Goal: Information Seeking & Learning: Learn about a topic

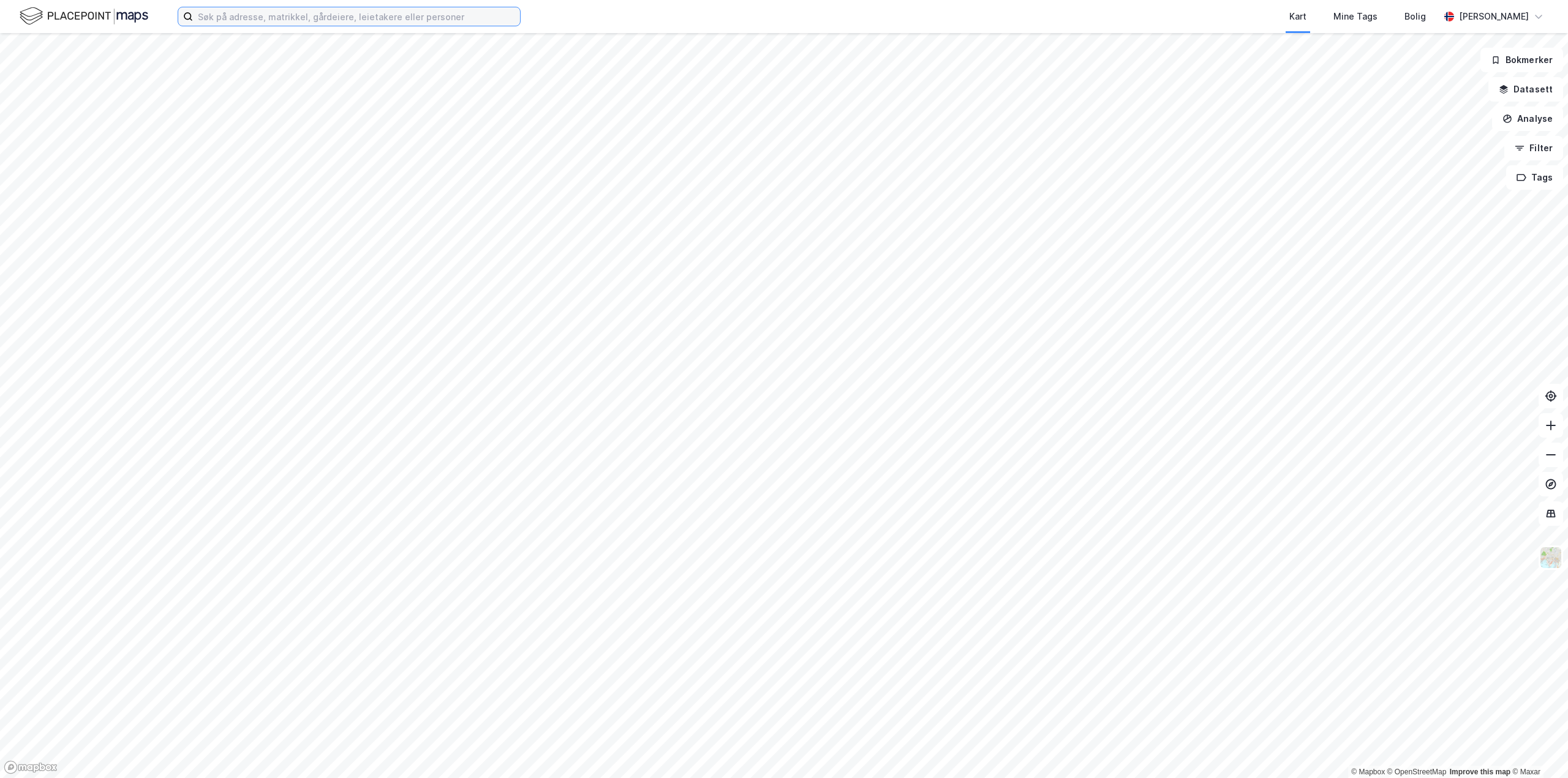
click at [252, 20] on input at bounding box center [357, 16] width 327 height 19
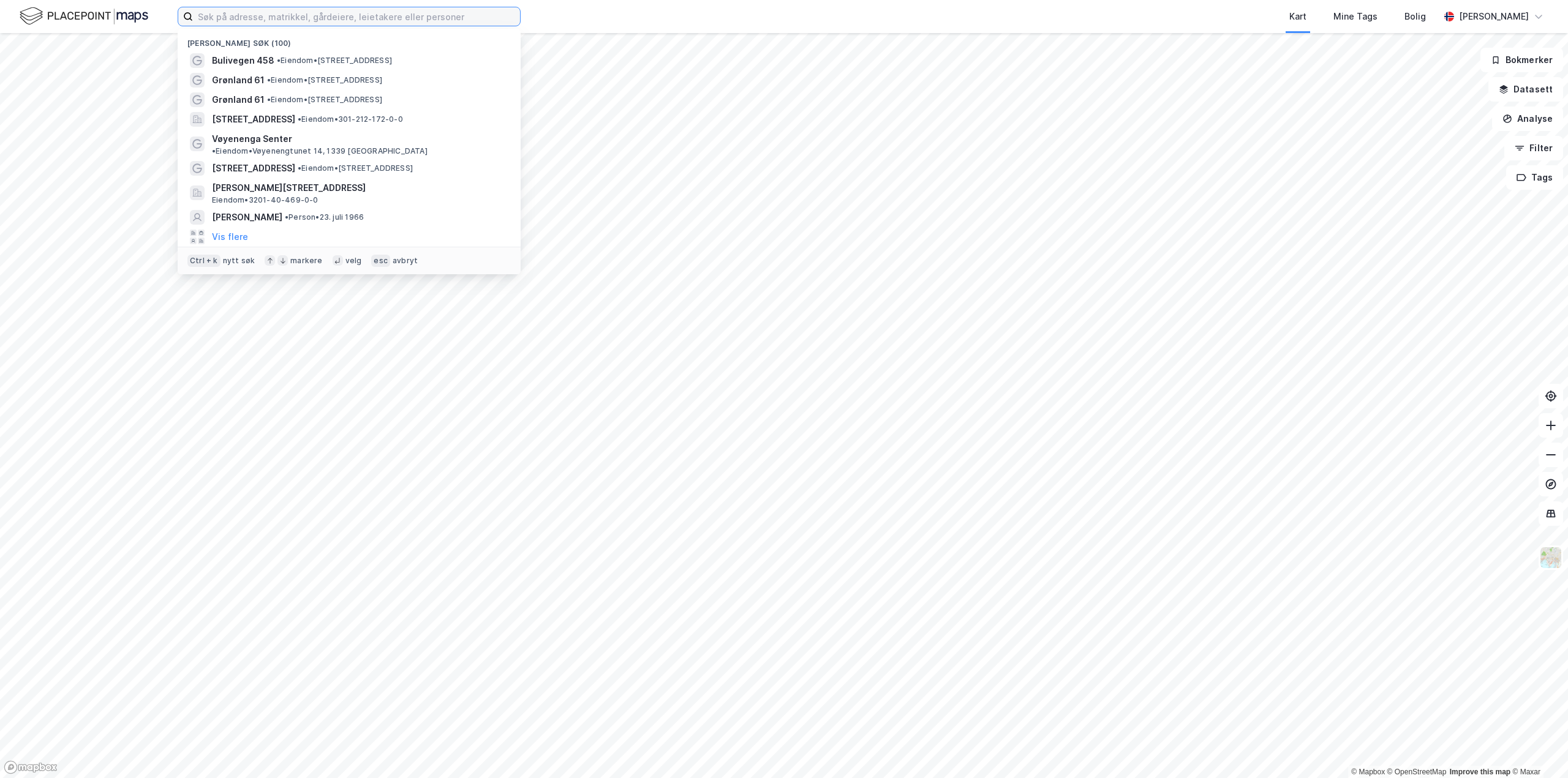
paste input "[PERSON_NAME]"
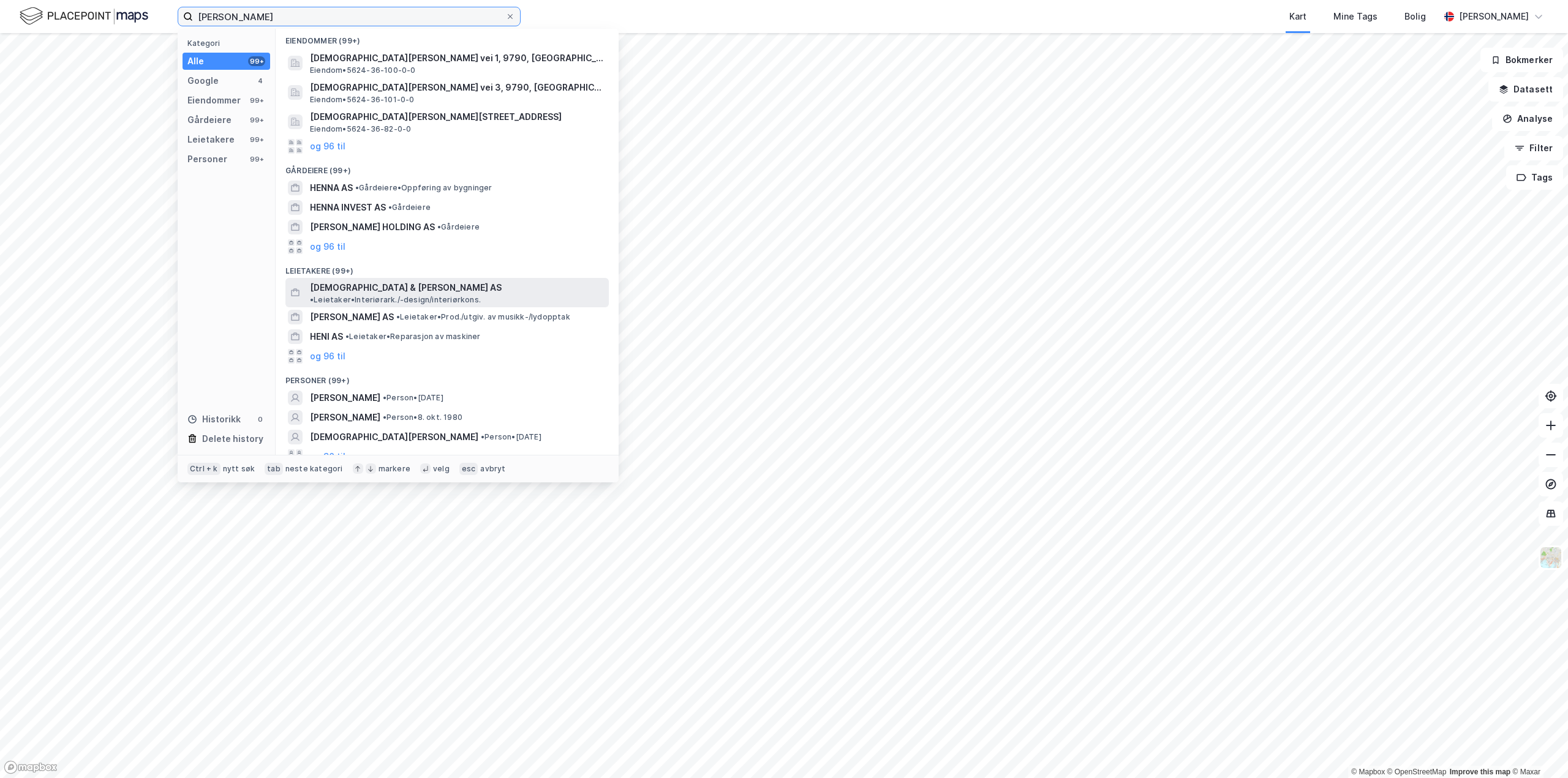
scroll to position [105, 0]
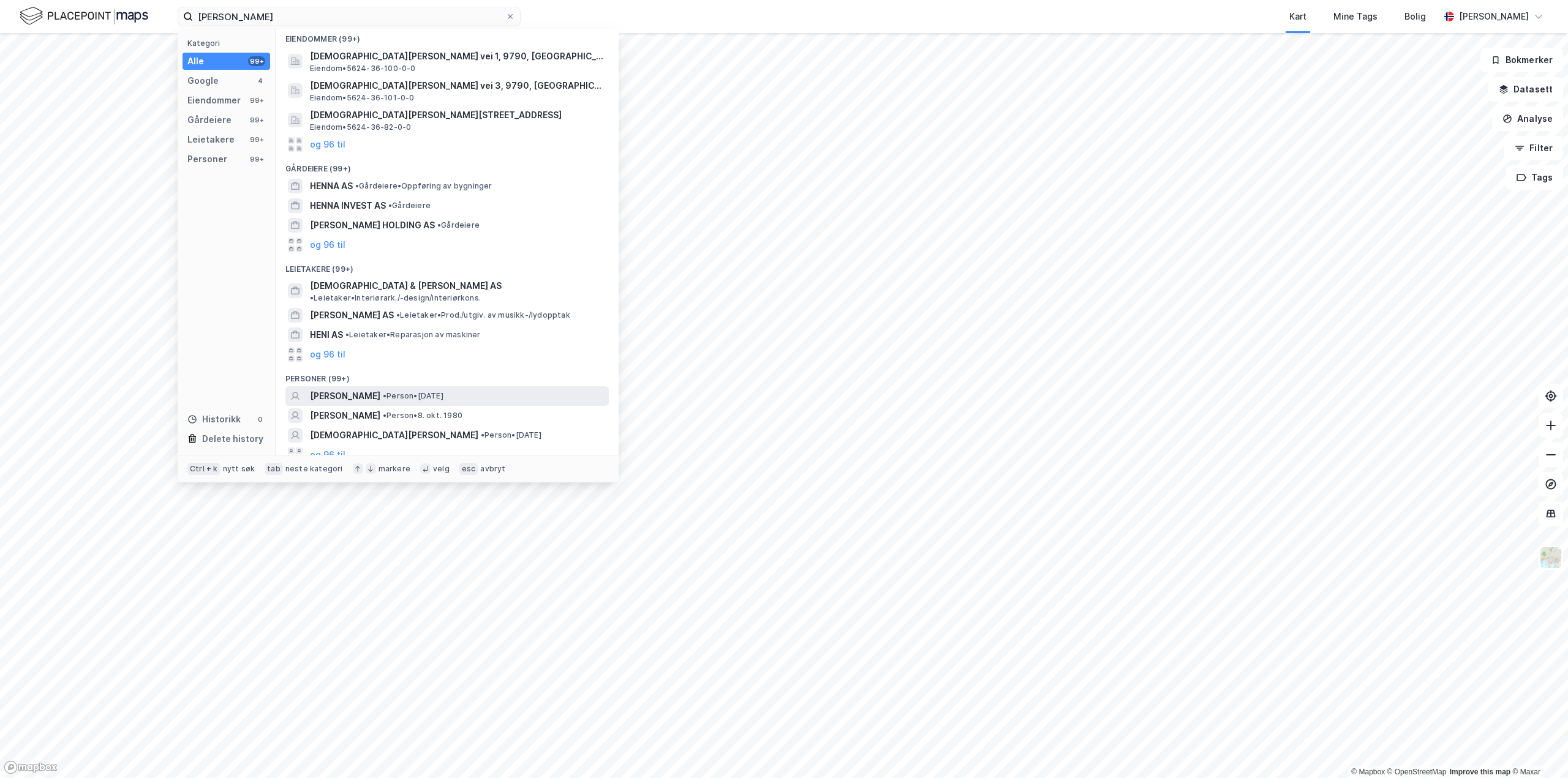
click at [332, 389] on span "[PERSON_NAME]" at bounding box center [345, 396] width 71 height 15
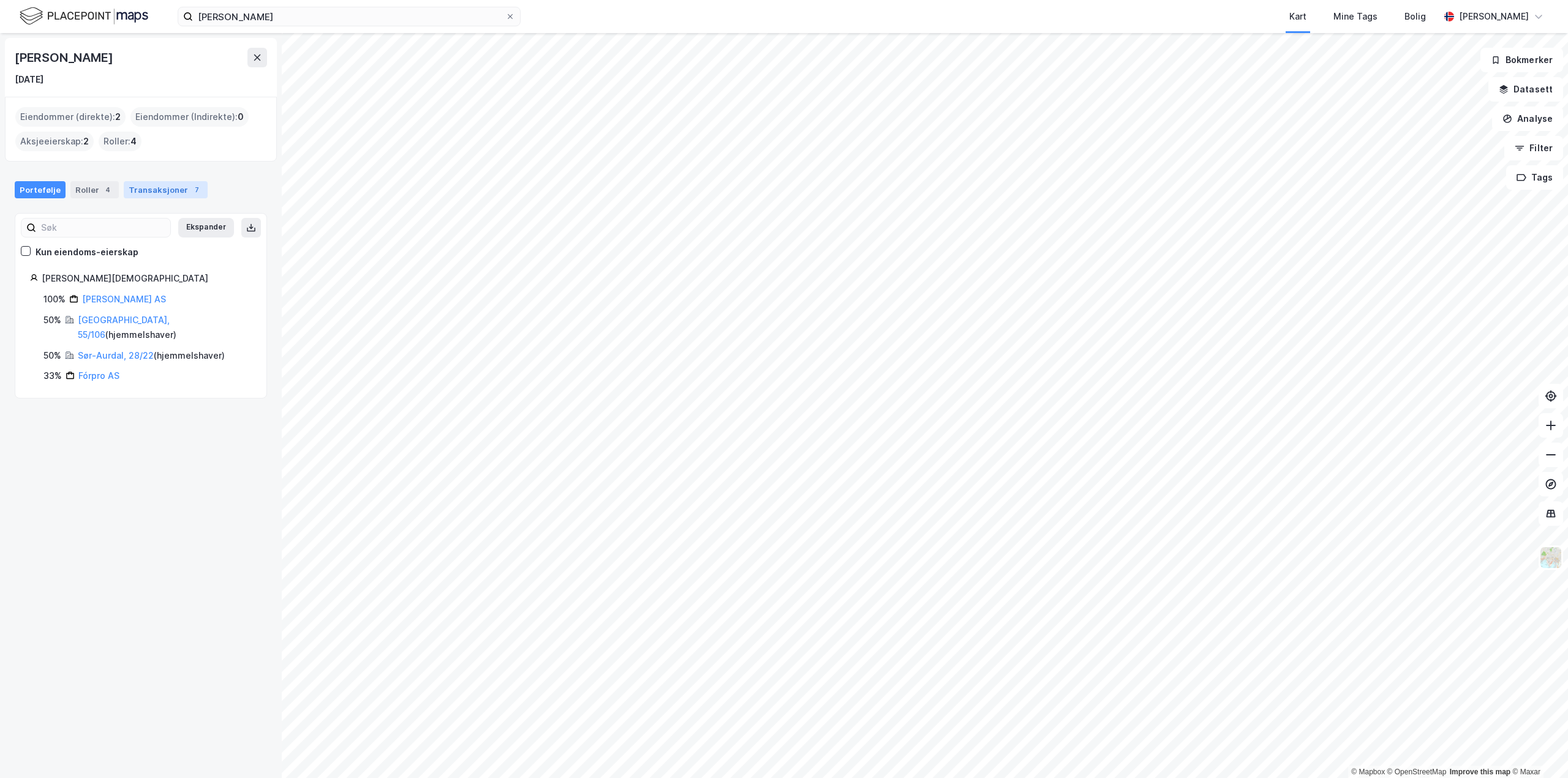
click at [162, 186] on div "Transaksjoner 7" at bounding box center [165, 190] width 84 height 17
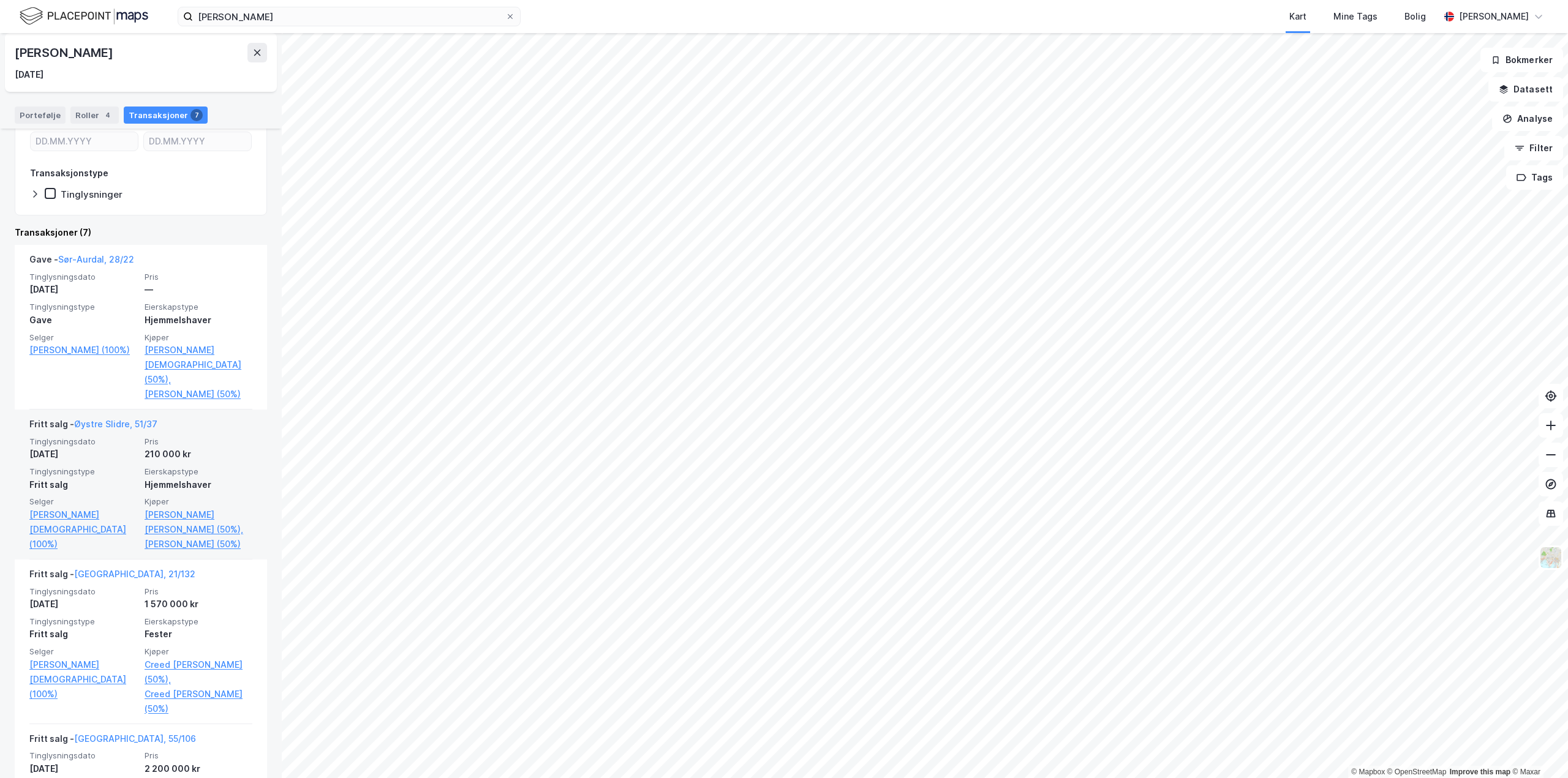
scroll to position [61, 0]
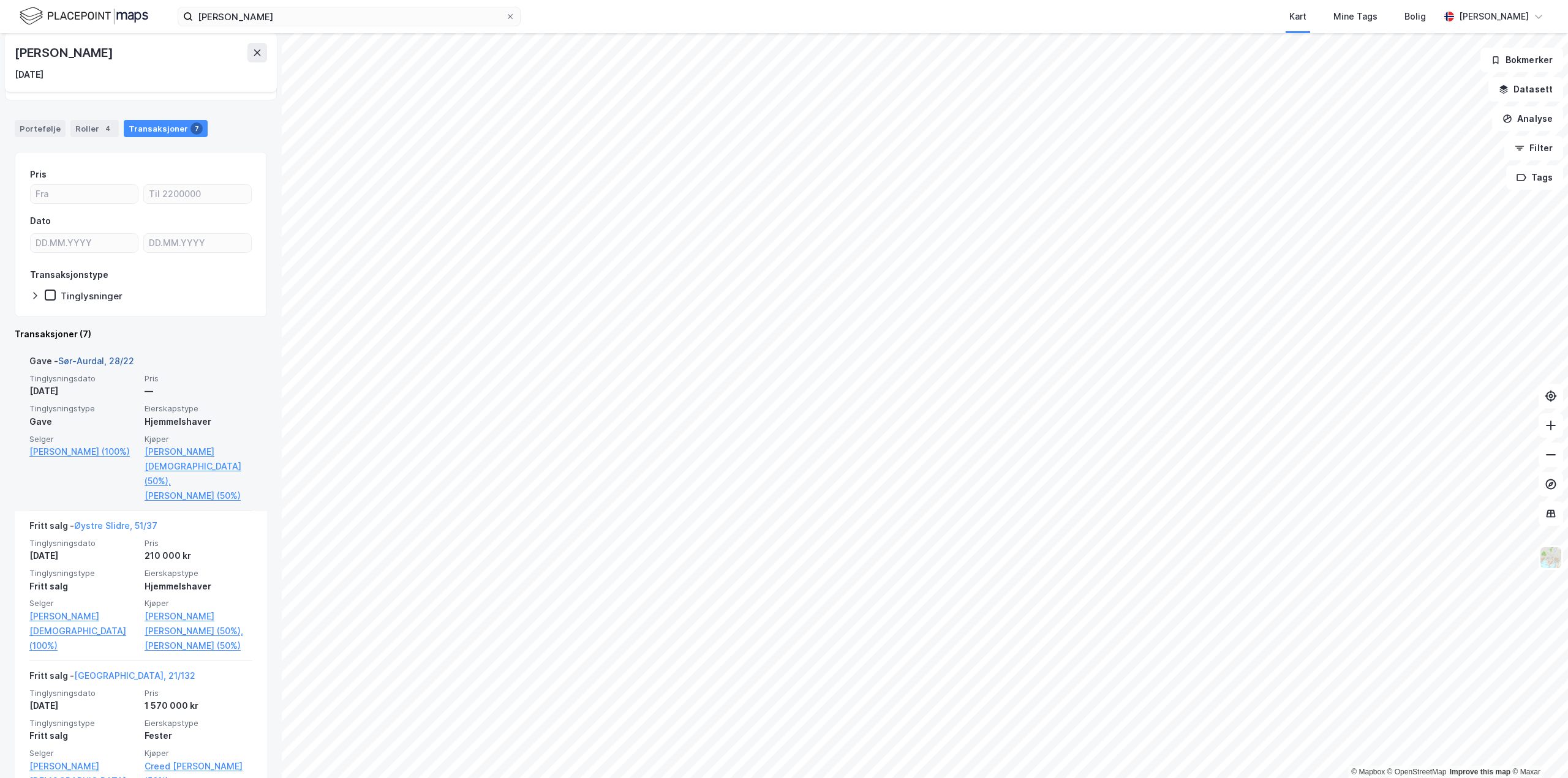
click at [84, 361] on link "Sør-Aurdal, 28/22" at bounding box center [96, 361] width 76 height 11
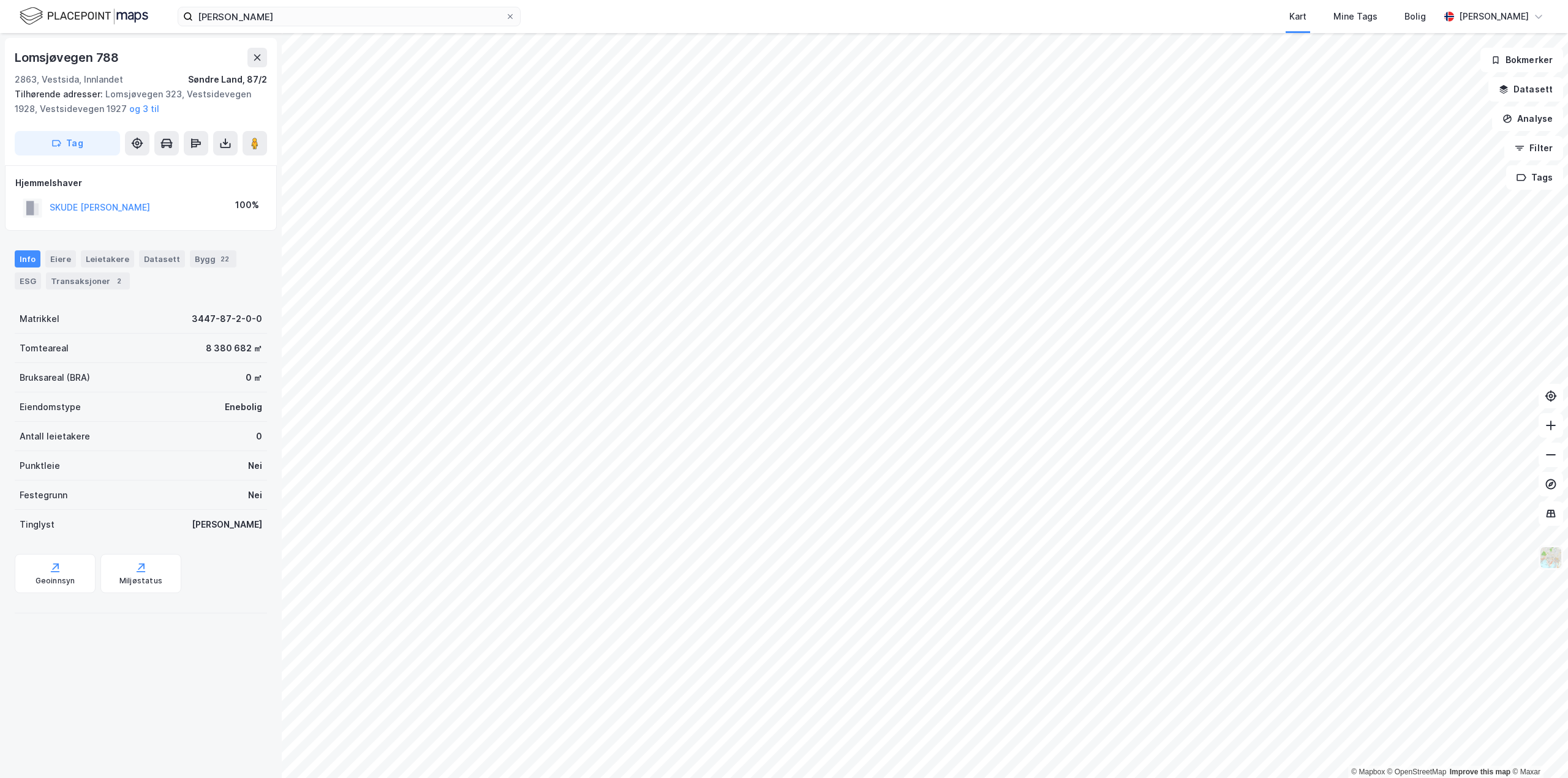
click at [1549, 557] on img at bounding box center [1551, 558] width 24 height 24
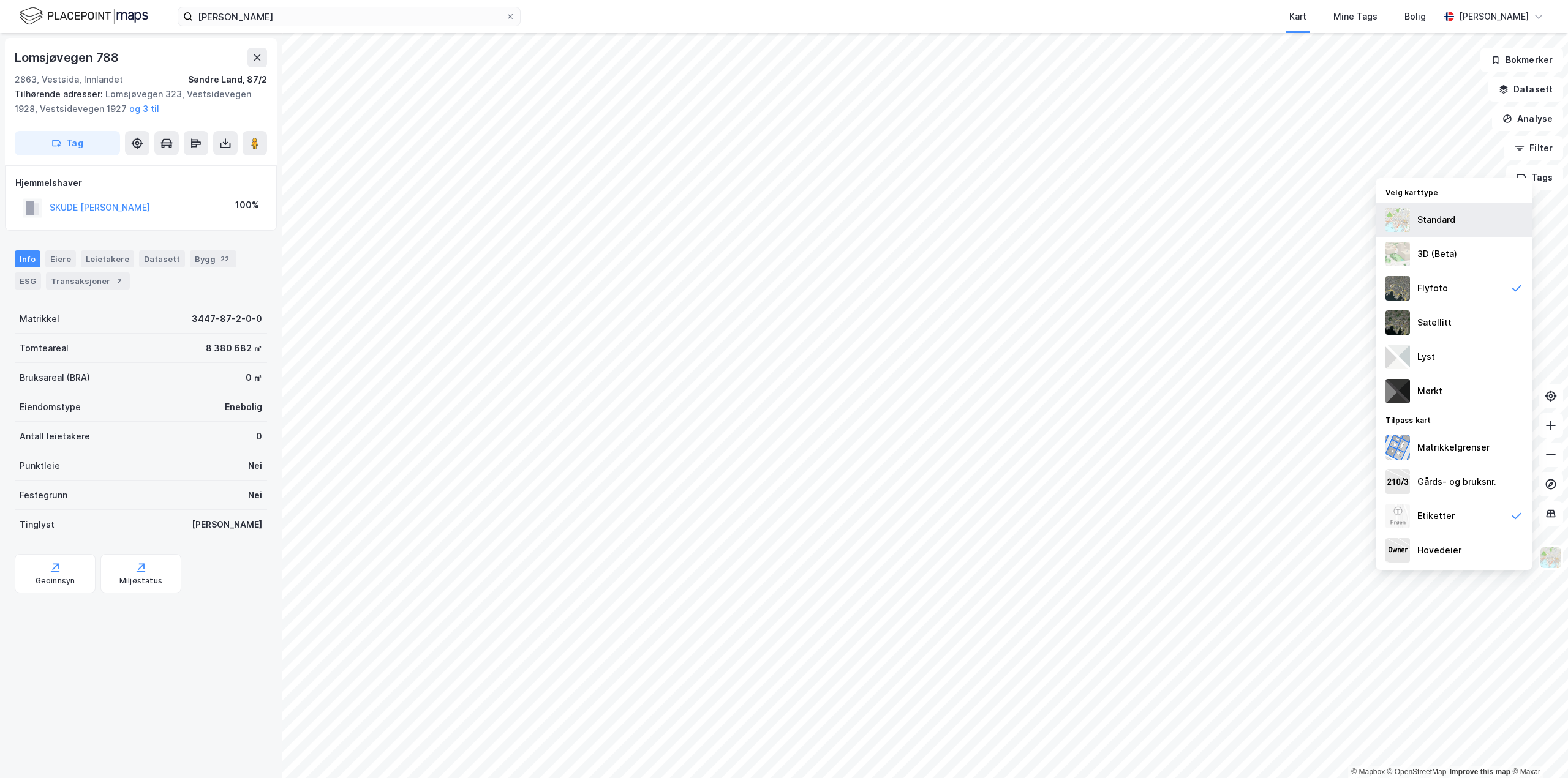
click at [1395, 223] on img at bounding box center [1398, 220] width 24 height 24
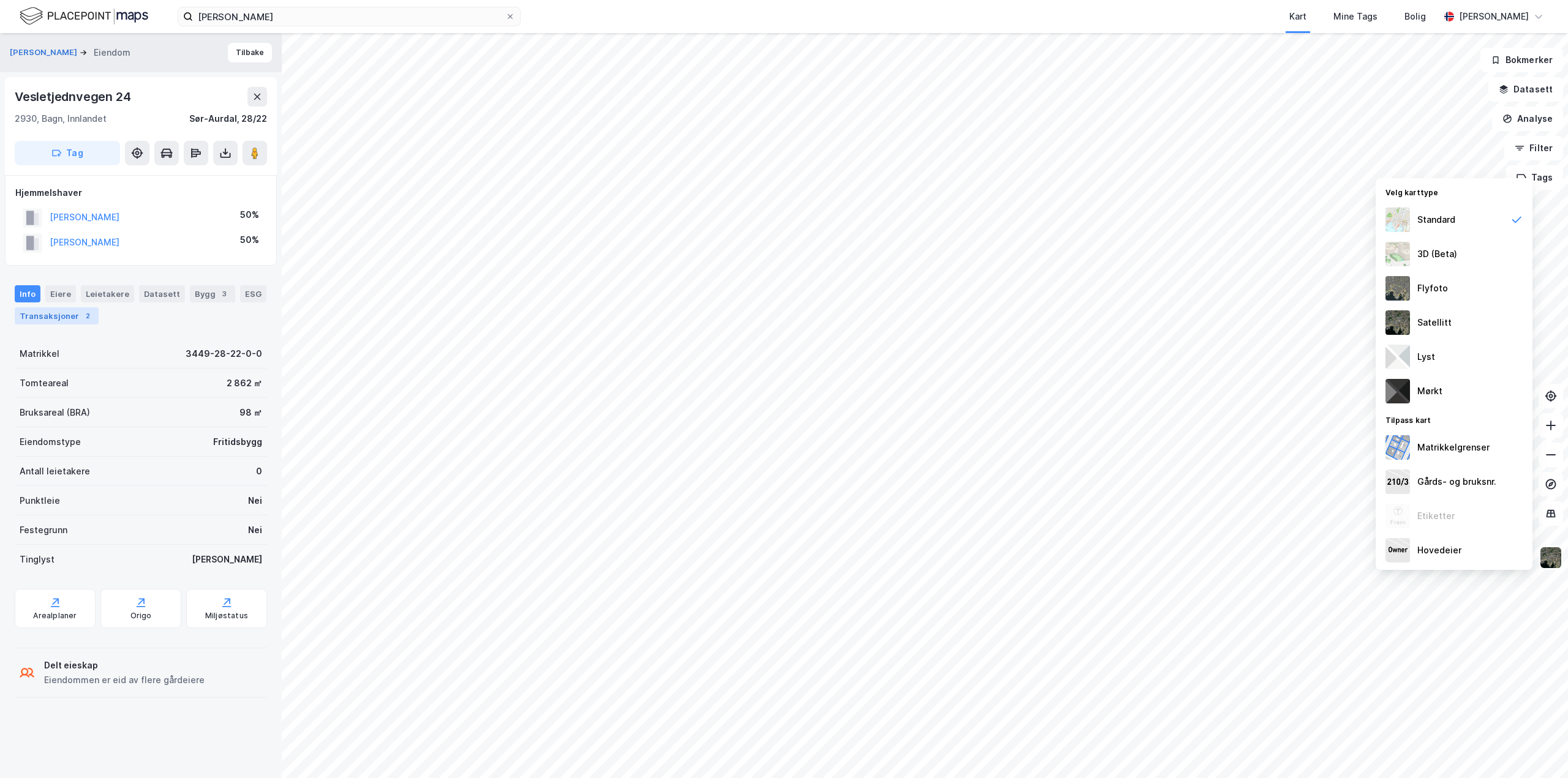
click at [34, 310] on div "Transaksjoner 2" at bounding box center [56, 316] width 84 height 17
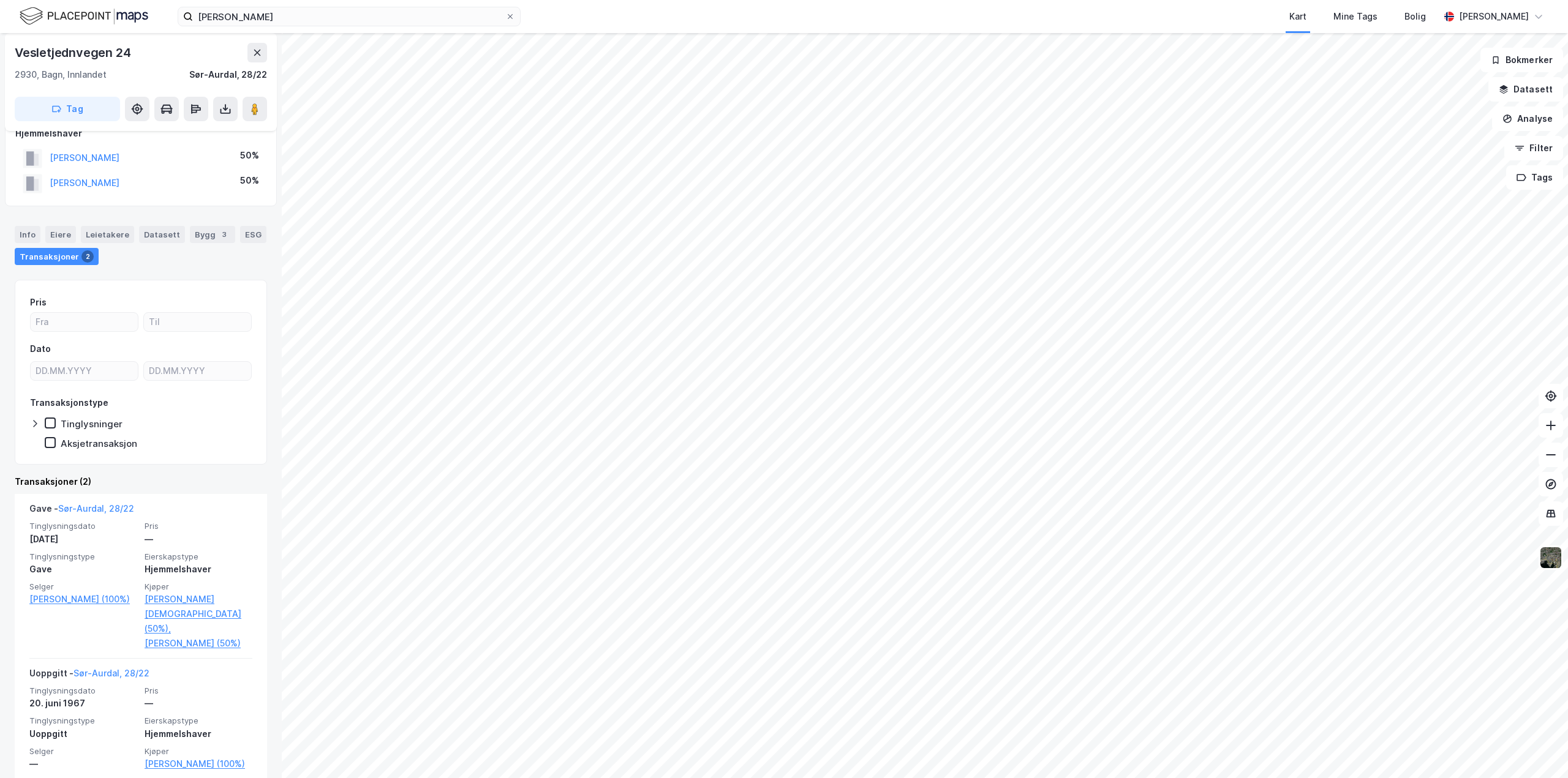
scroll to position [60, 0]
click at [26, 232] on div "Info" at bounding box center [28, 234] width 26 height 17
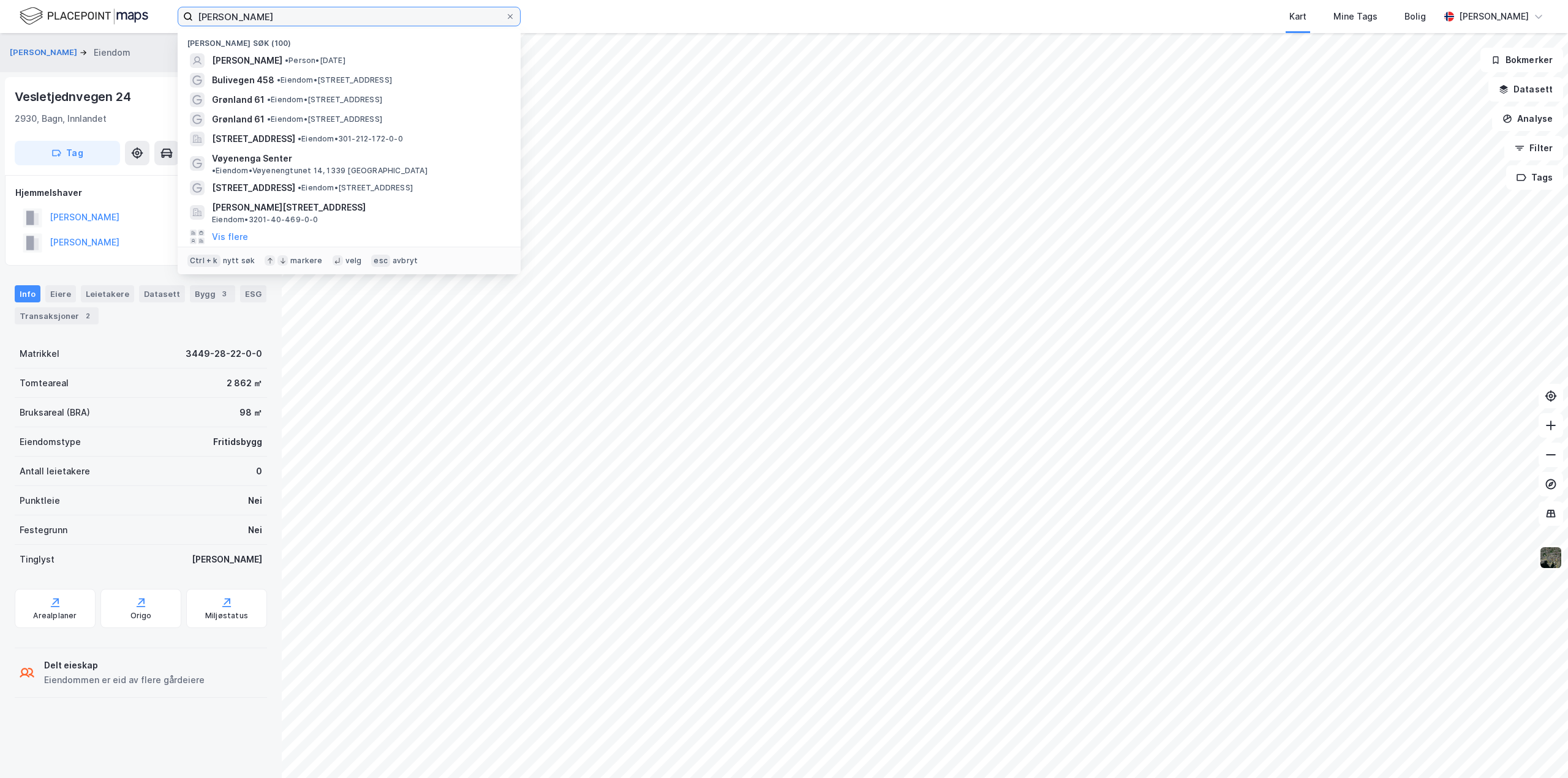
drag, startPoint x: 283, startPoint y: 17, endPoint x: -497, endPoint y: -39, distance: 782.0
click at [0, 0] on html "[PERSON_NAME] søk (100) [PERSON_NAME] • [DATE] Bulivegen 458 • Eiendom • [STREE…" at bounding box center [784, 389] width 1568 height 778
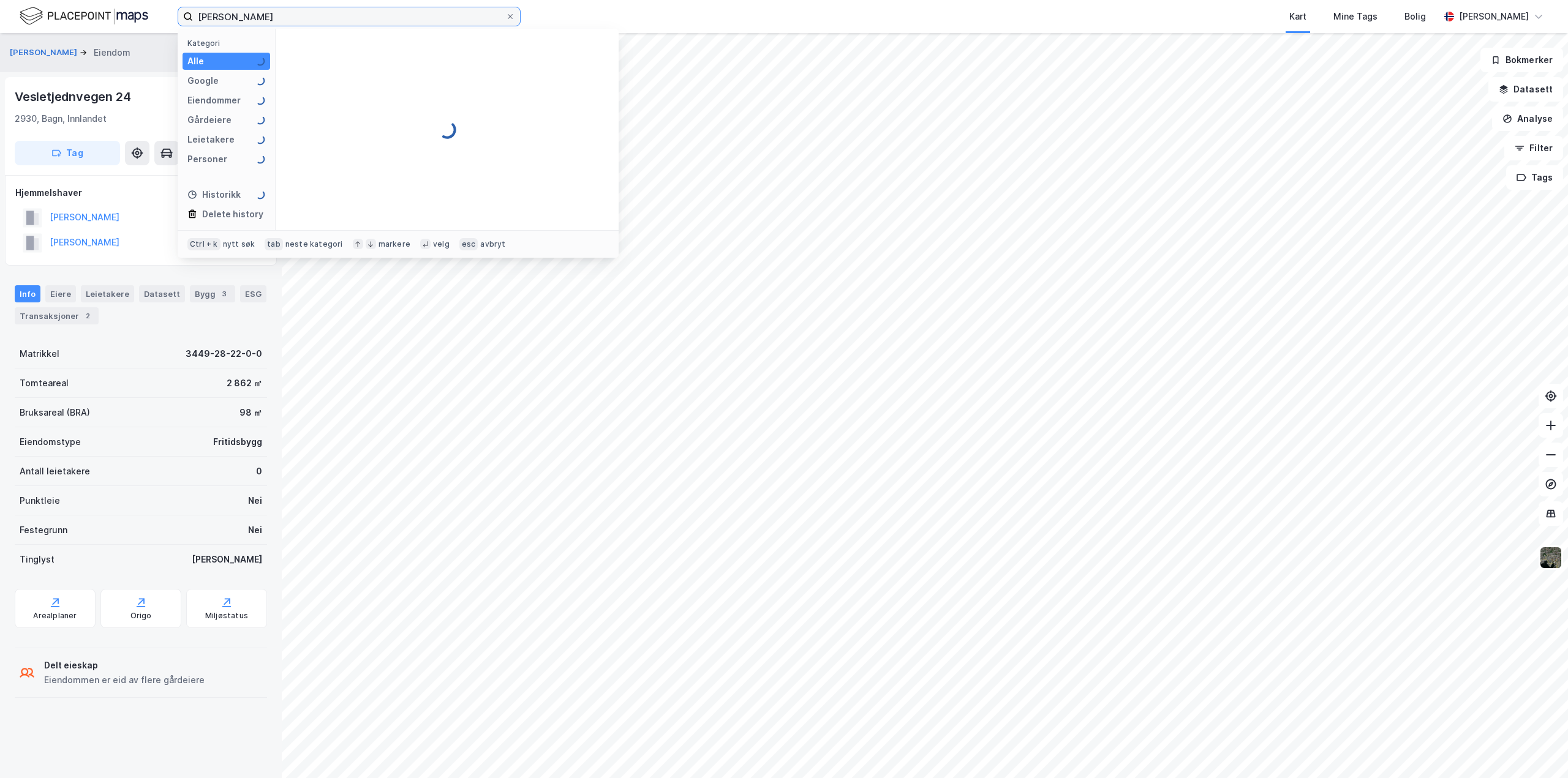
type input "[PERSON_NAME]"
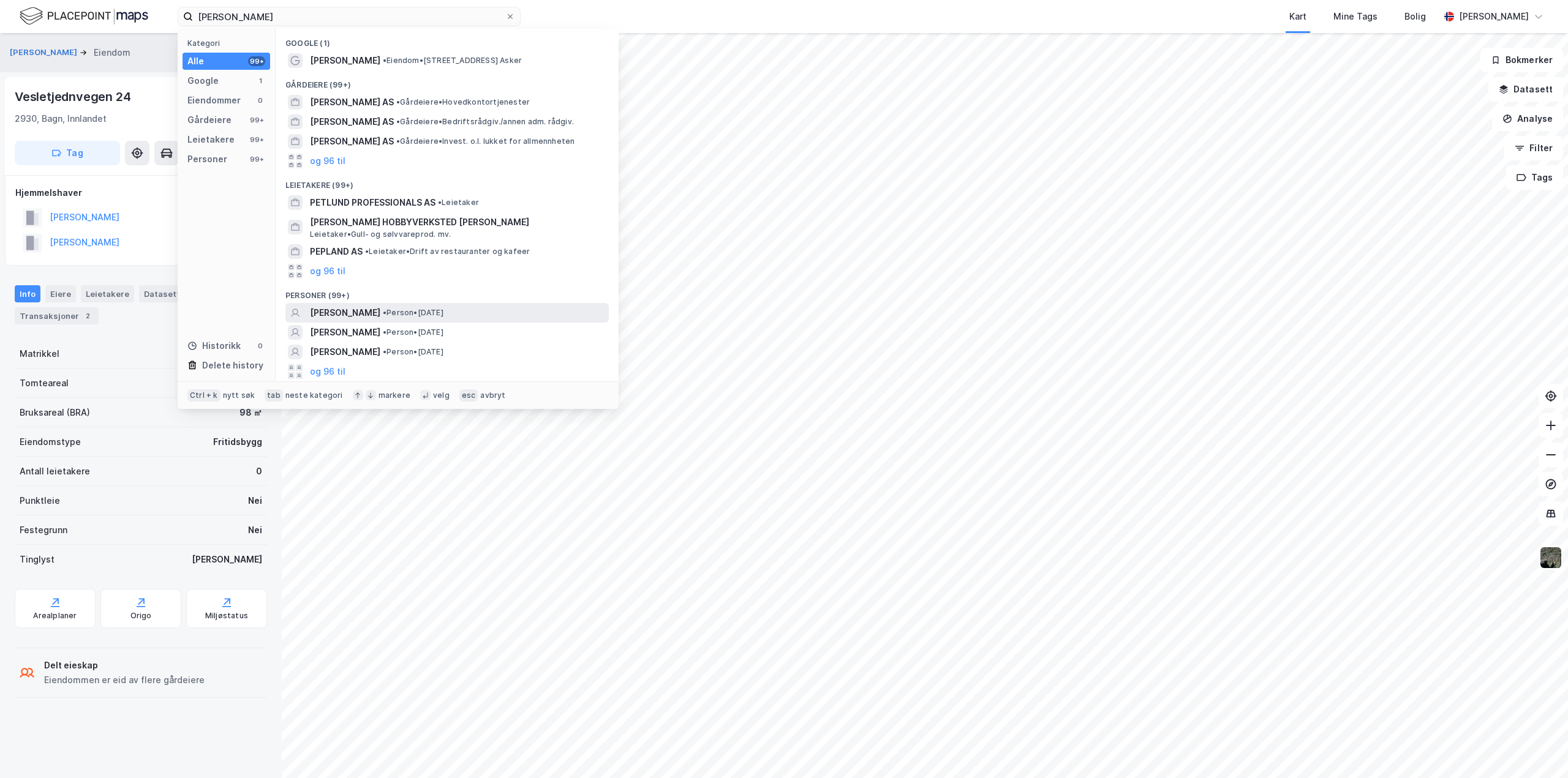
click at [351, 304] on div "[PERSON_NAME] • Person • [DATE]" at bounding box center [447, 312] width 324 height 19
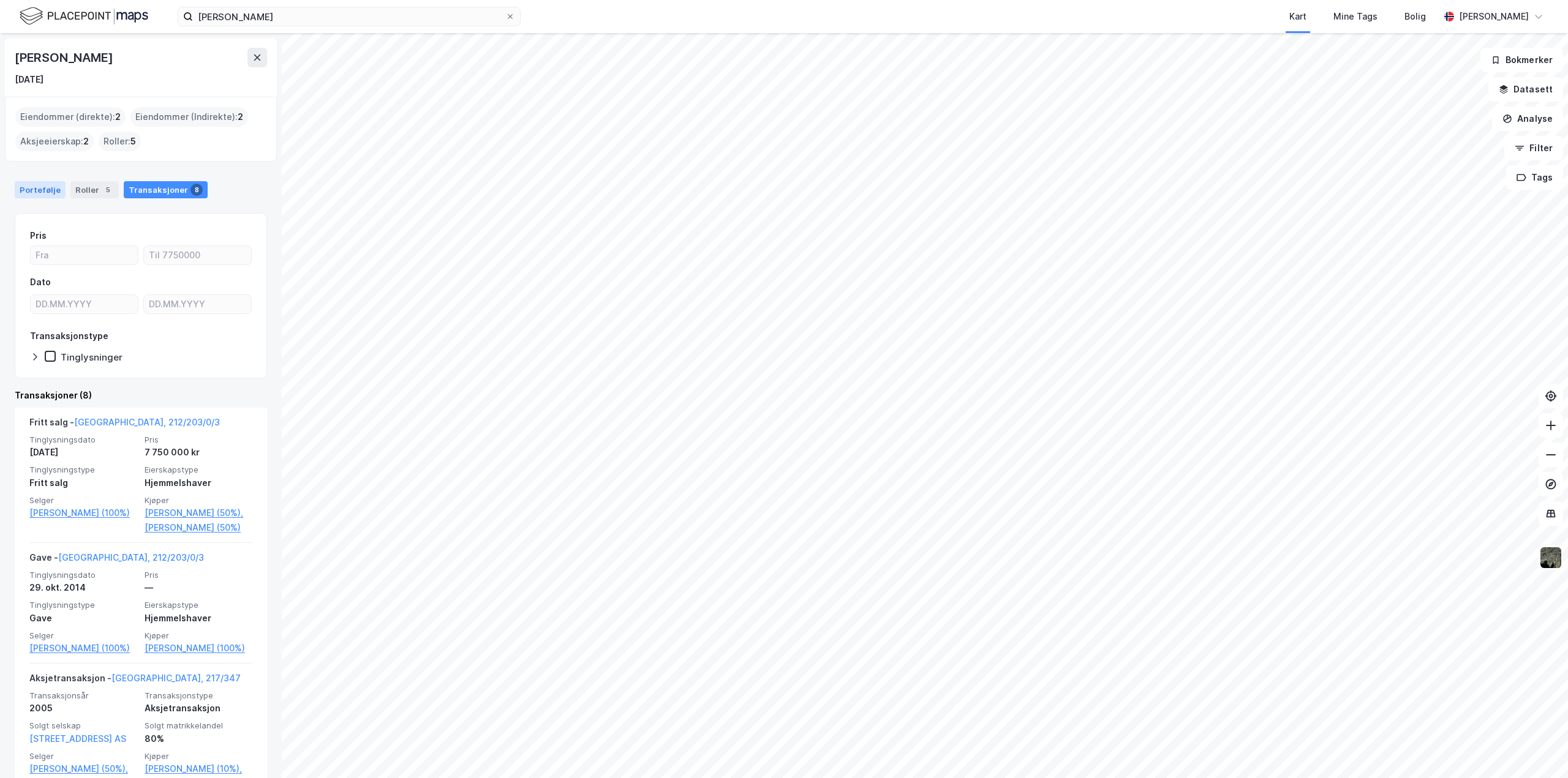
click at [32, 186] on div "Portefølje" at bounding box center [40, 190] width 51 height 17
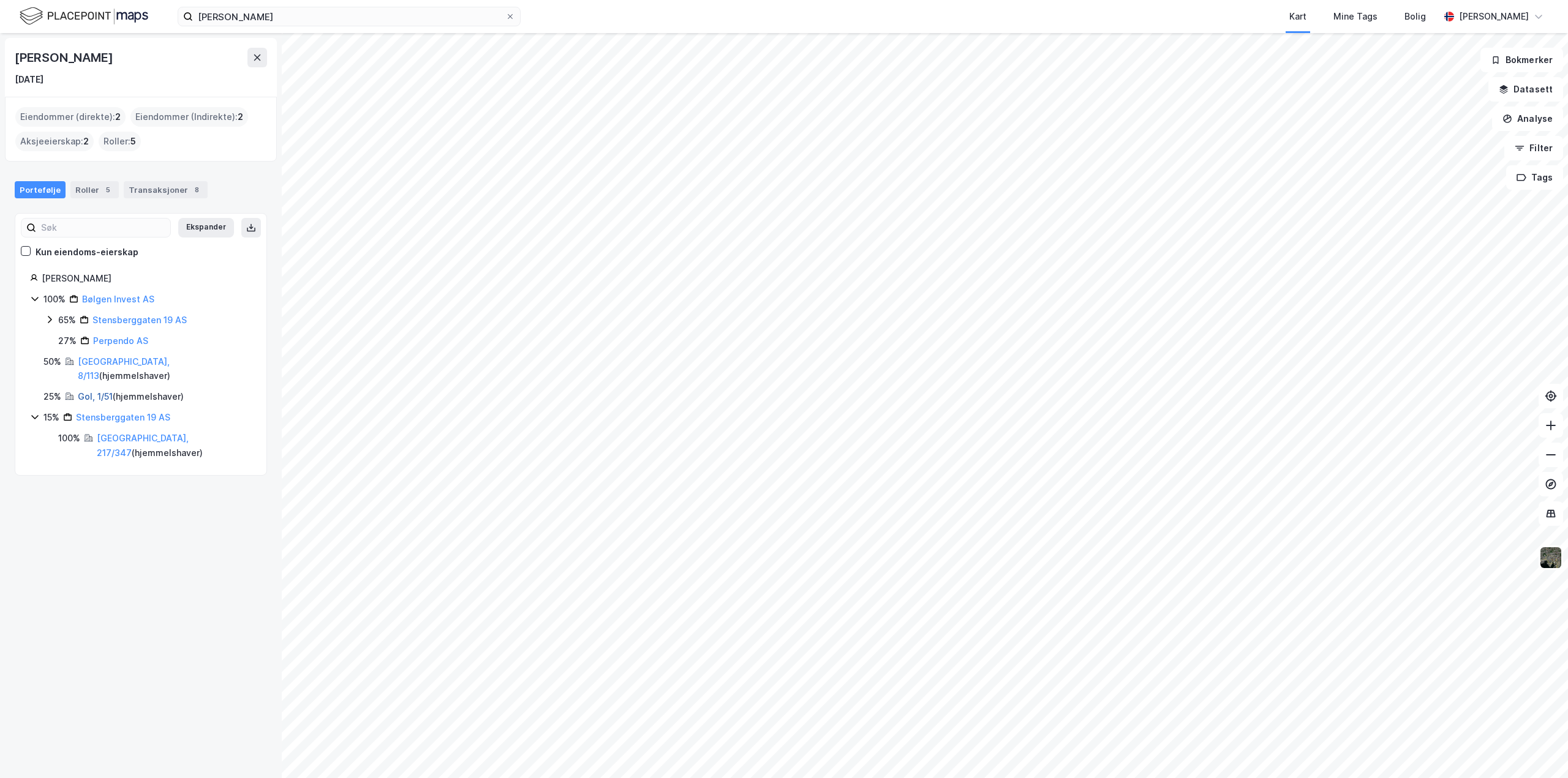
click at [88, 392] on link "Gol, 1/51" at bounding box center [95, 397] width 35 height 11
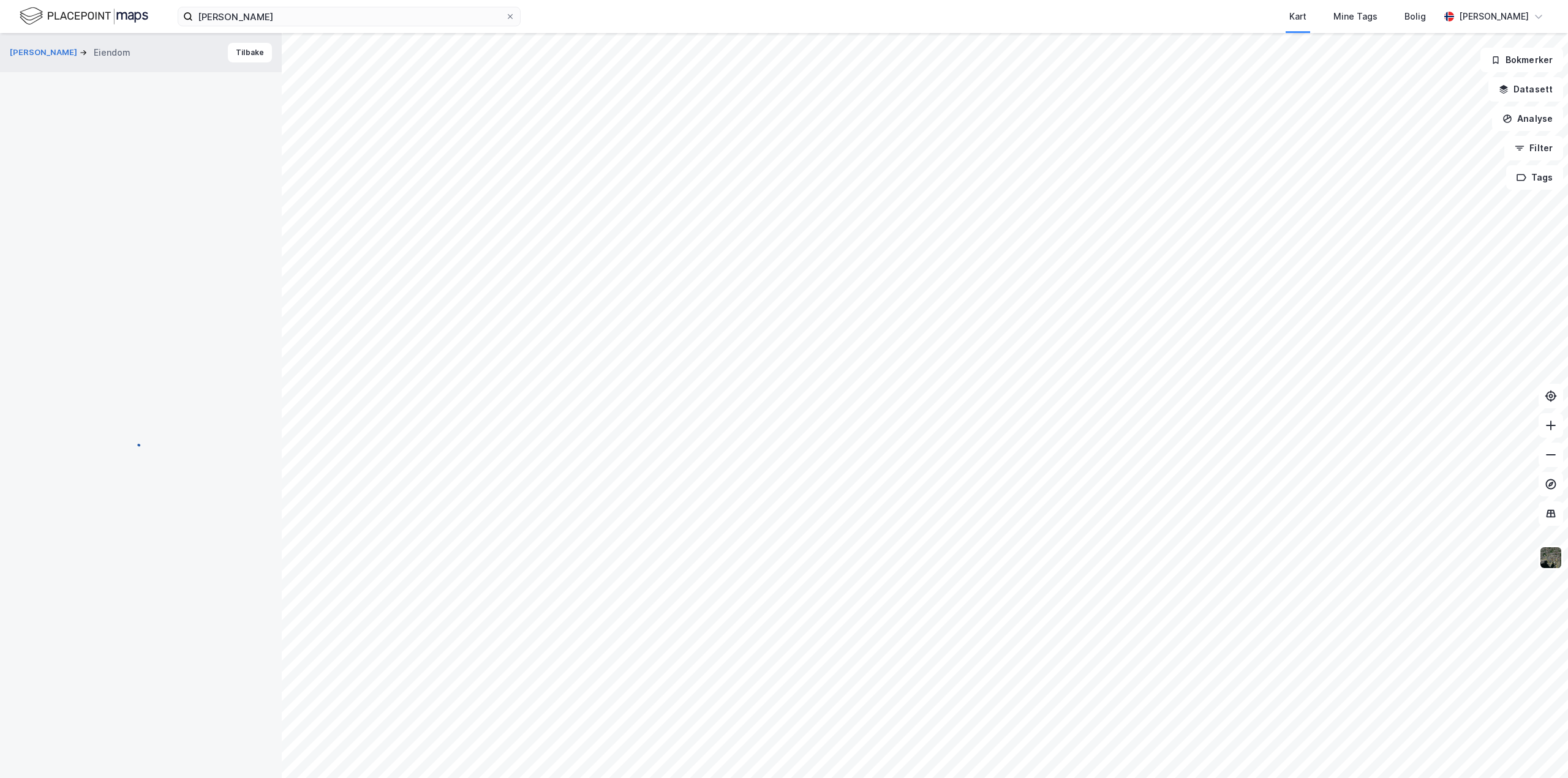
scroll to position [19, 0]
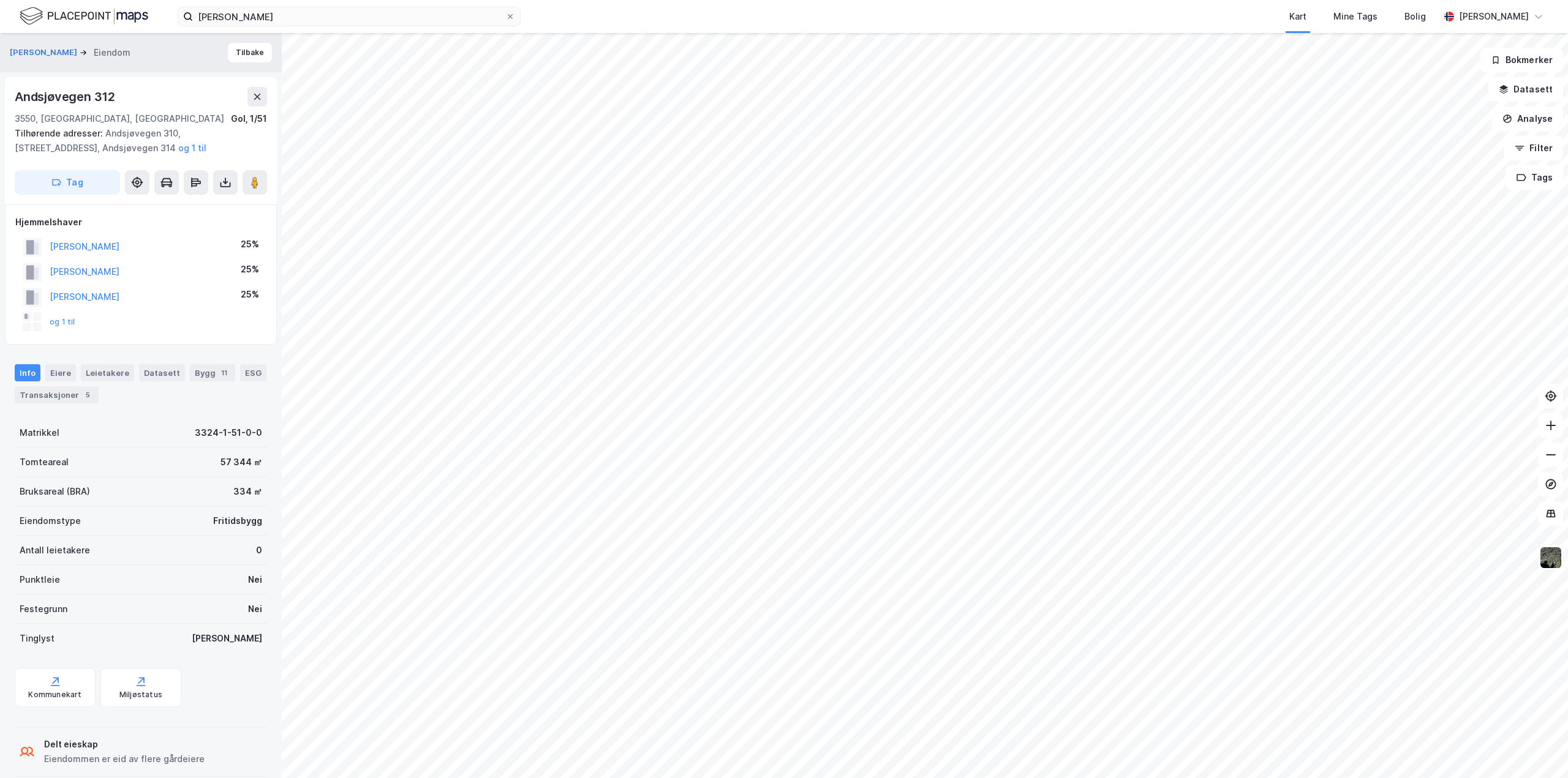
scroll to position [19, 0]
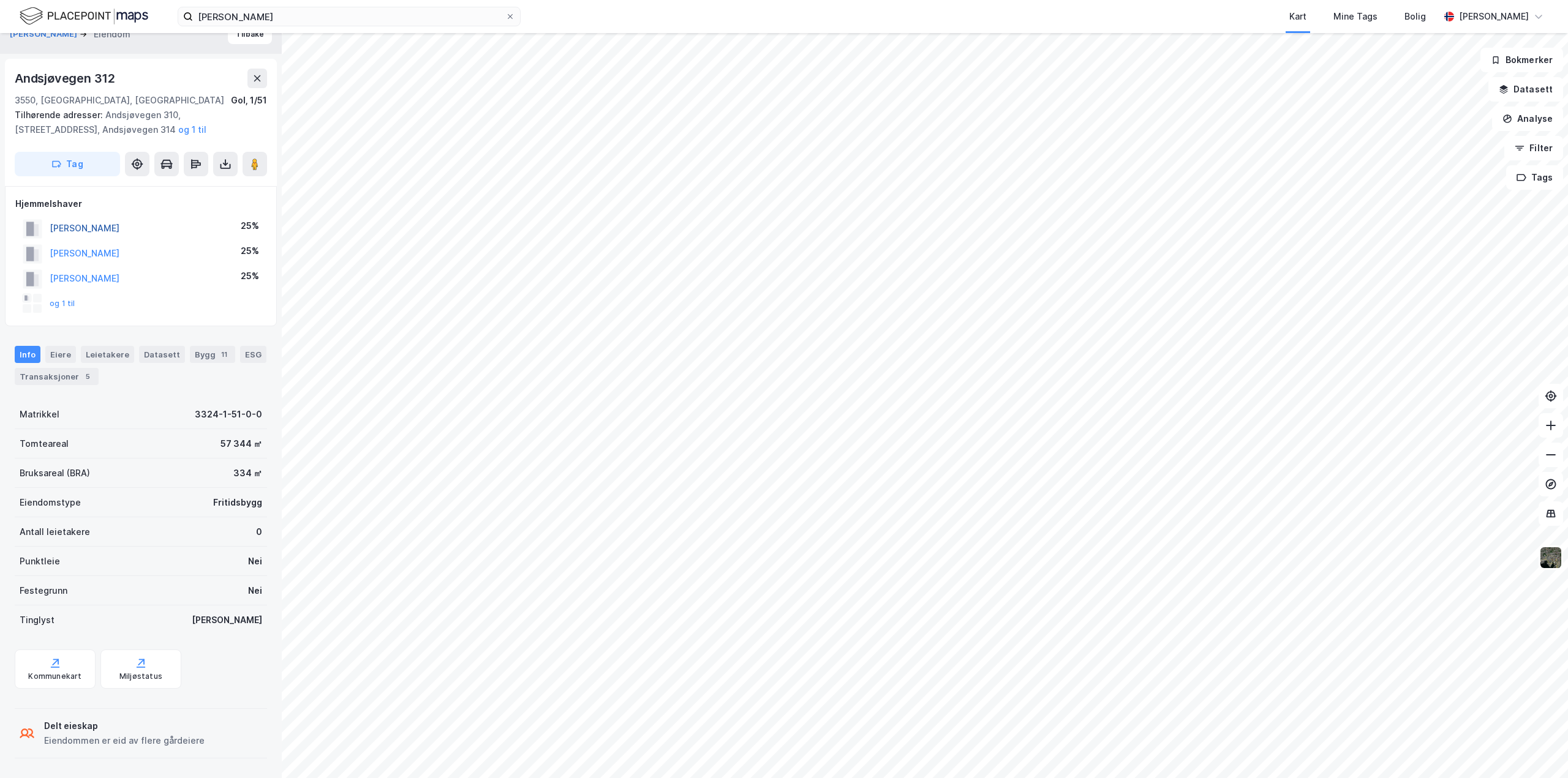
click at [0, 0] on button "[PERSON_NAME]" at bounding box center [0, 0] width 0 height 0
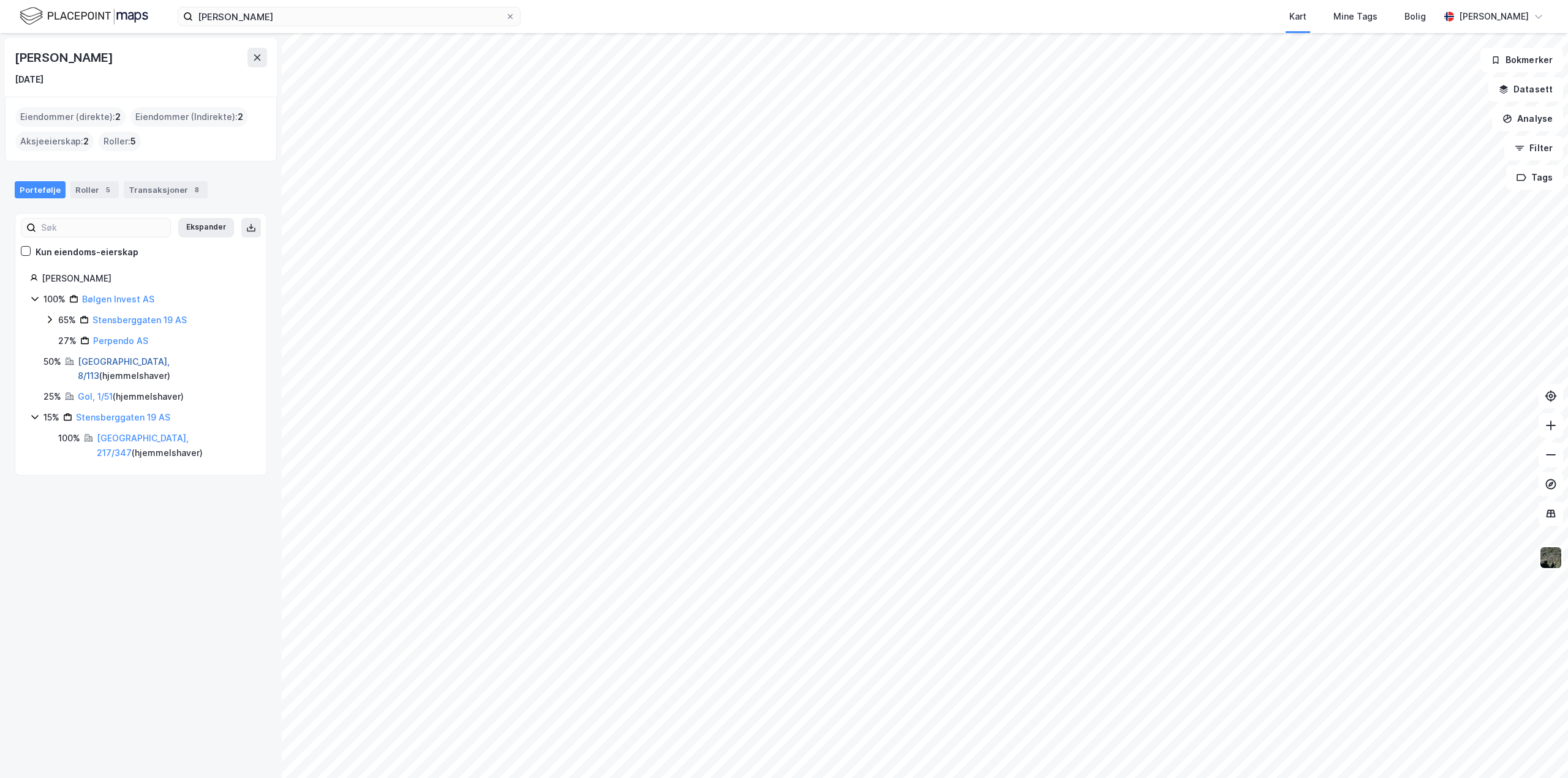
click at [94, 360] on link "[GEOGRAPHIC_DATA], 8/113" at bounding box center [124, 369] width 92 height 25
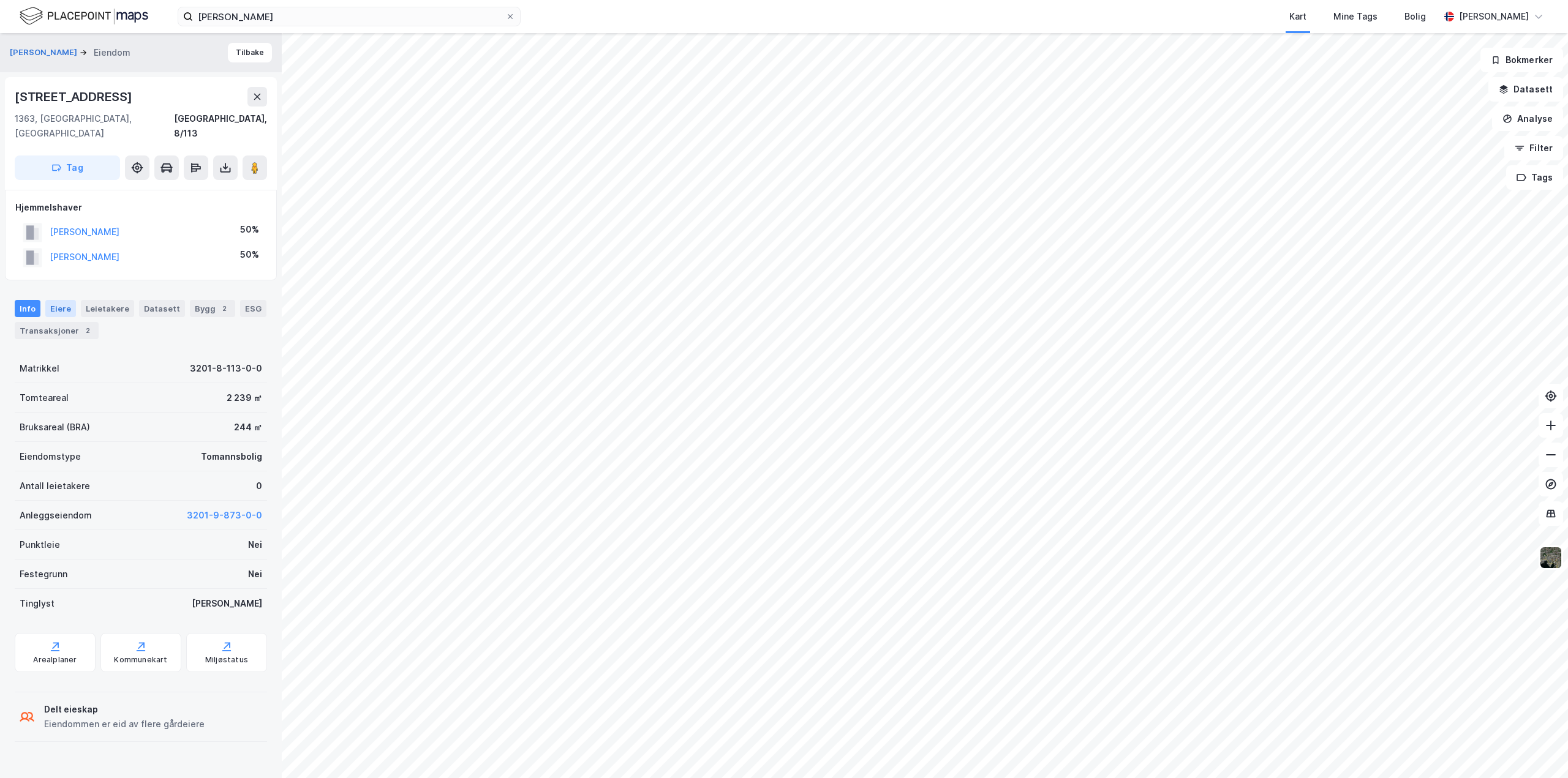
click at [58, 300] on div "Eiere" at bounding box center [60, 309] width 31 height 17
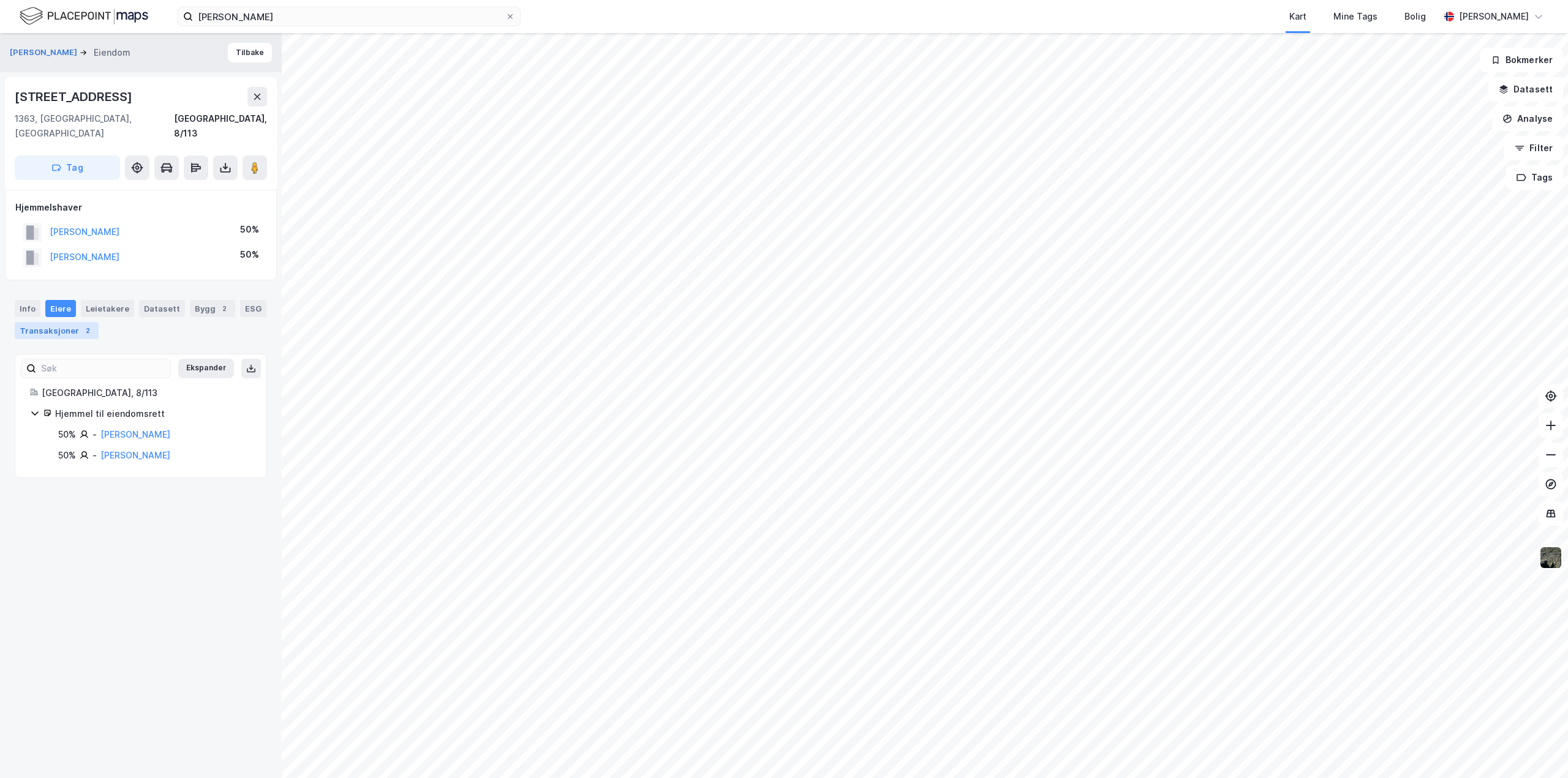
click at [51, 322] on div "Transaksjoner 2" at bounding box center [56, 331] width 84 height 17
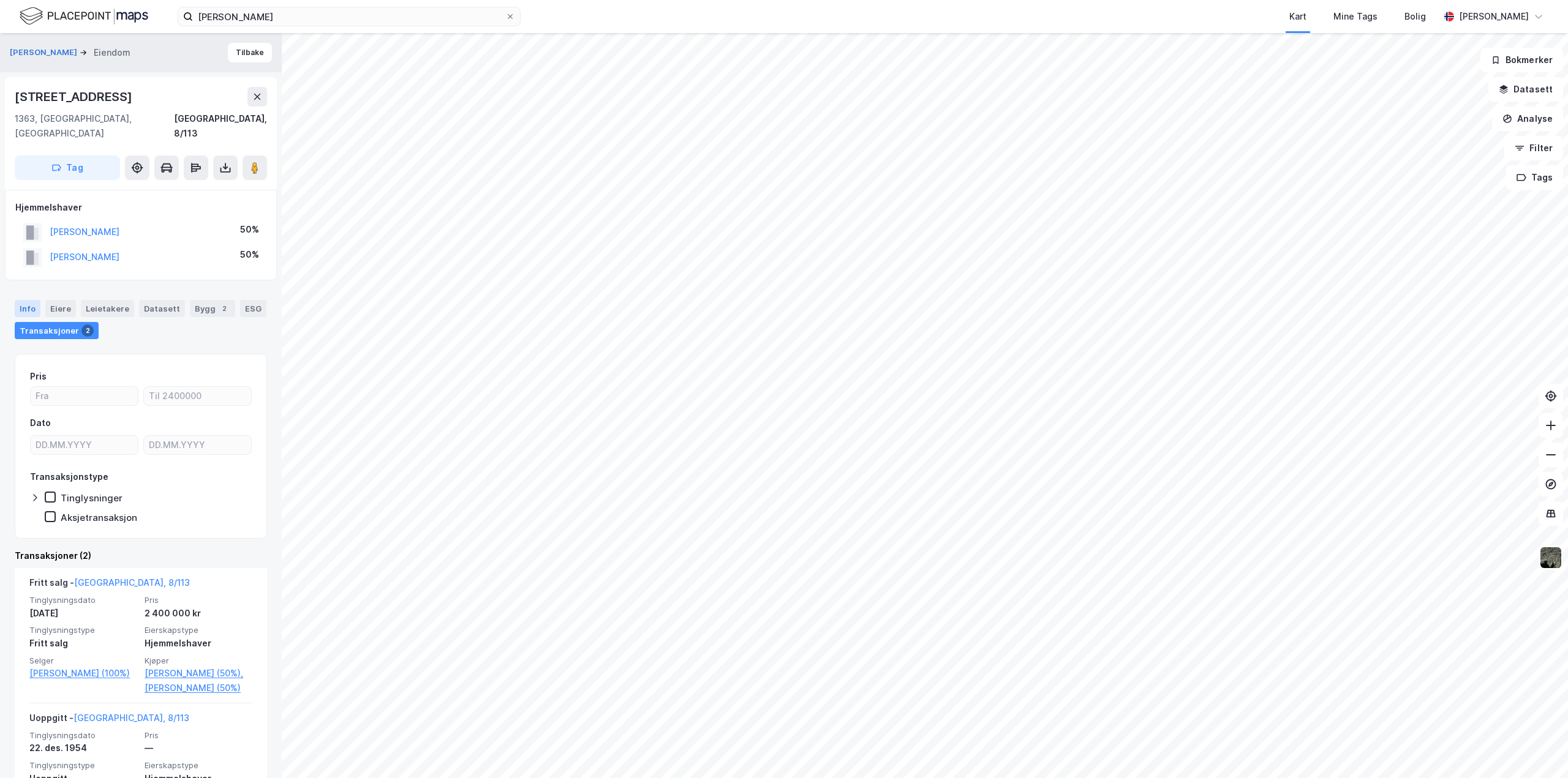
click at [21, 300] on div "Info" at bounding box center [28, 309] width 26 height 17
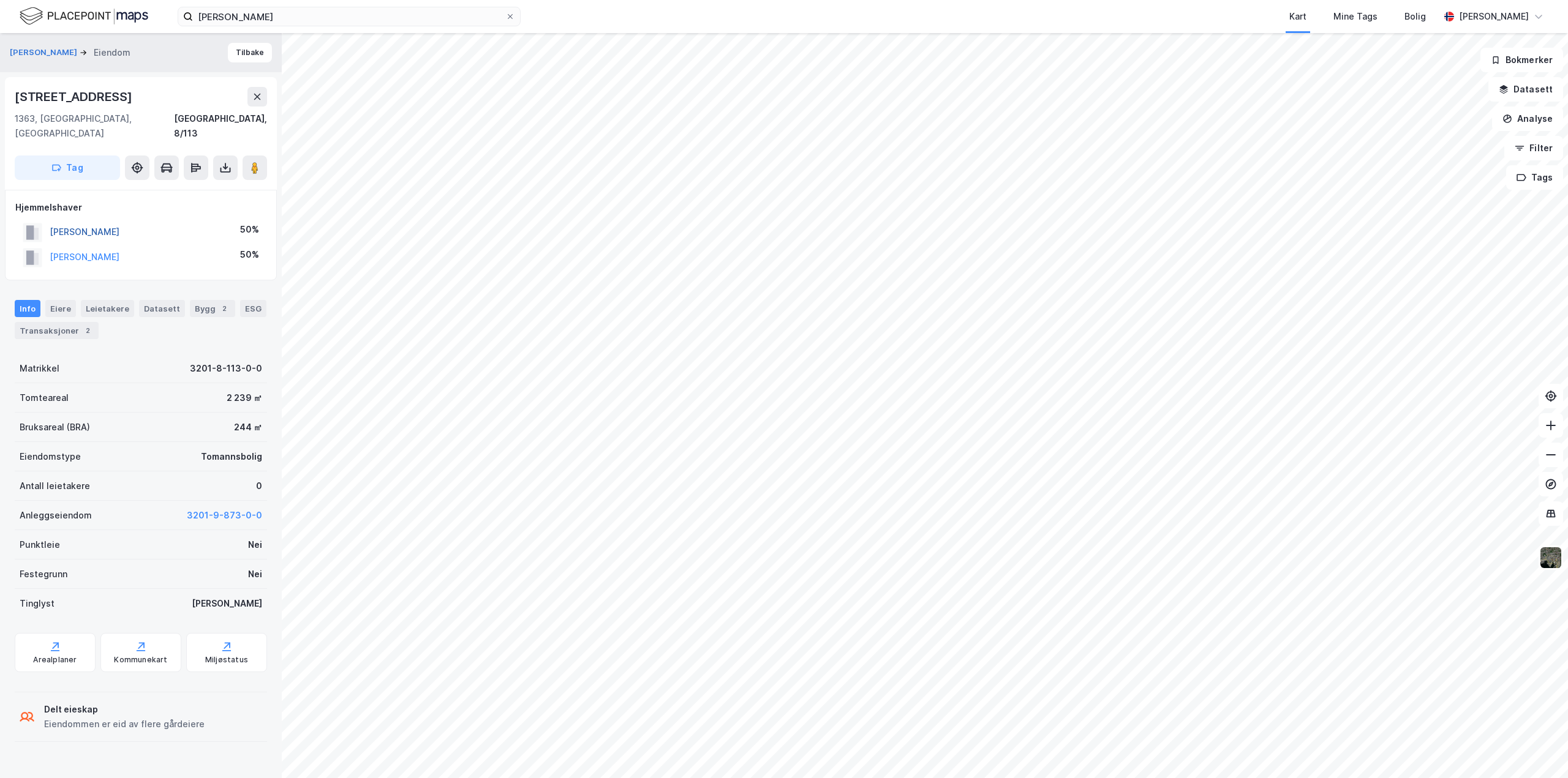
click at [0, 0] on button "[PERSON_NAME]" at bounding box center [0, 0] width 0 height 0
